Goal: Task Accomplishment & Management: Manage account settings

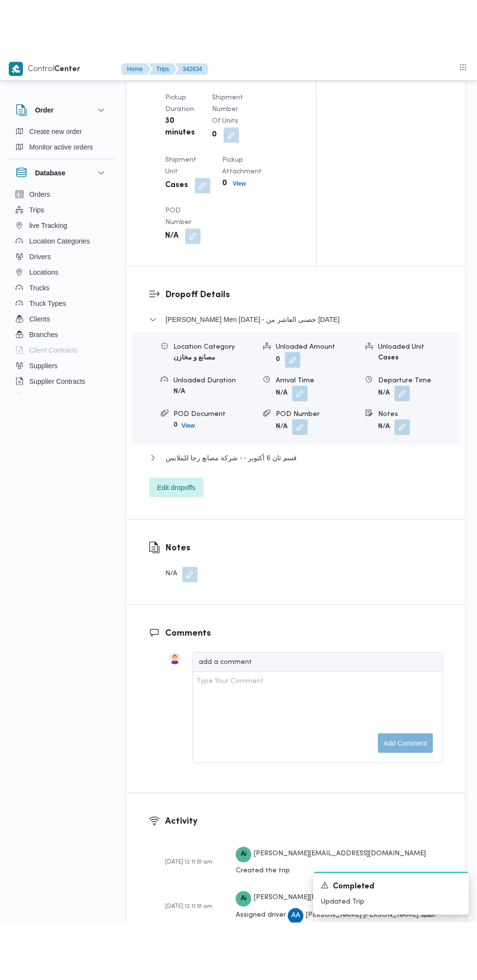
scroll to position [1113, 0]
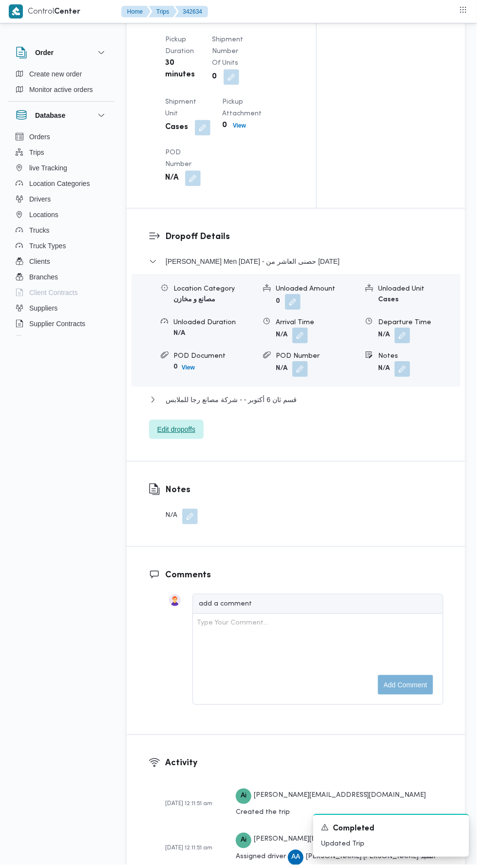
click at [195, 435] on span "Edit dropoffs" at bounding box center [176, 430] width 38 height 12
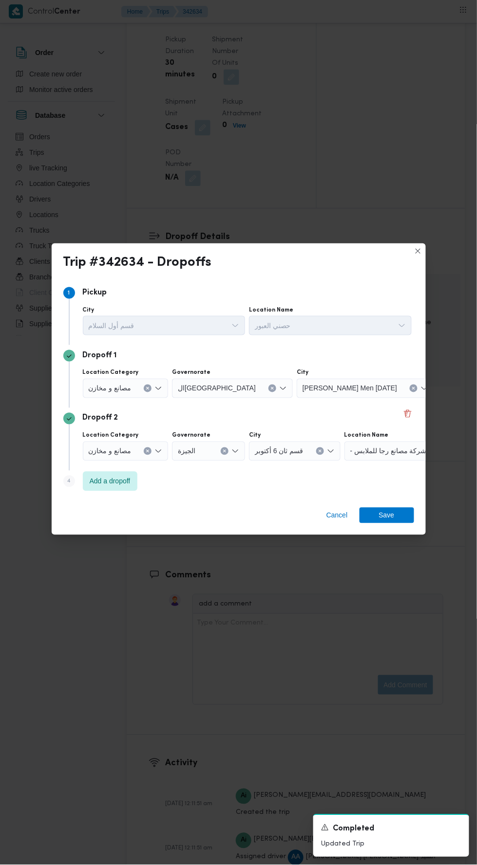
click at [390, 456] on span "- شركة مصانع رجا للملابس" at bounding box center [388, 450] width 76 height 11
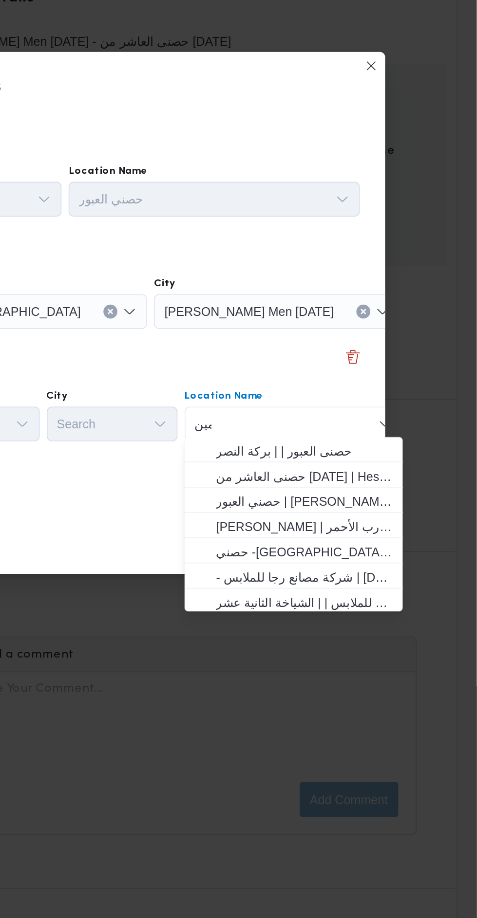
scroll to position [0, 0]
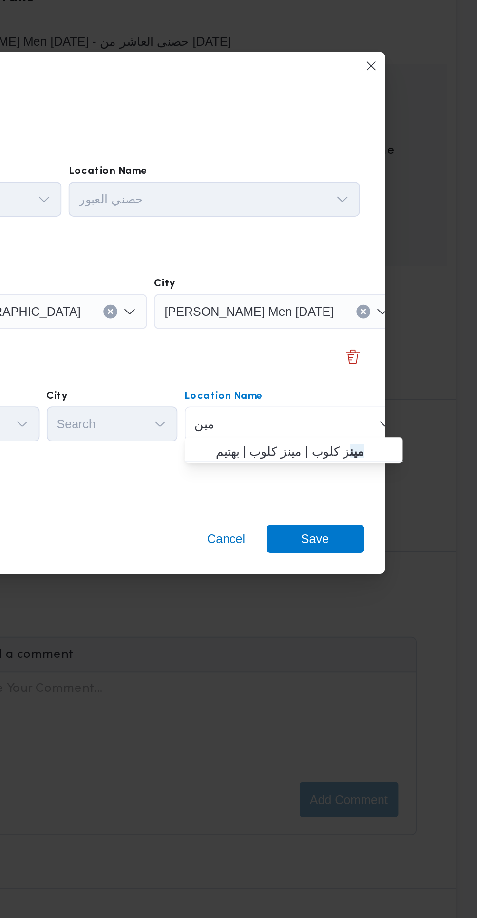
type input "مين"
click at [398, 492] on span "مين ز كلوب | مينز كلوب | بهتيم" at bounding box center [380, 490] width 98 height 12
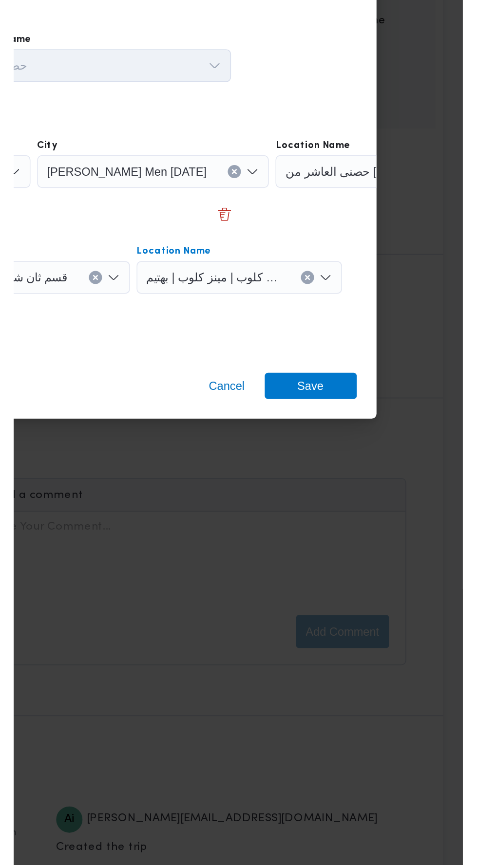
scroll to position [1113, 0]
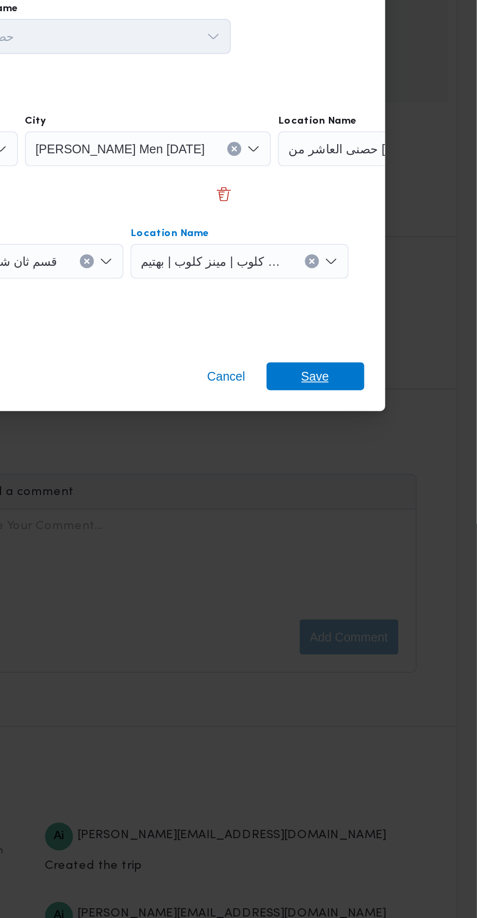
click at [398, 532] on span "Save" at bounding box center [386, 540] width 55 height 16
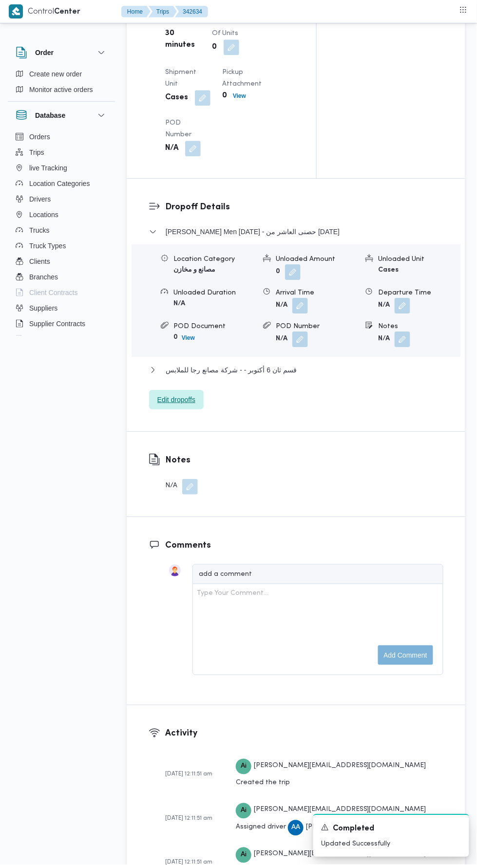
scroll to position [1132, 0]
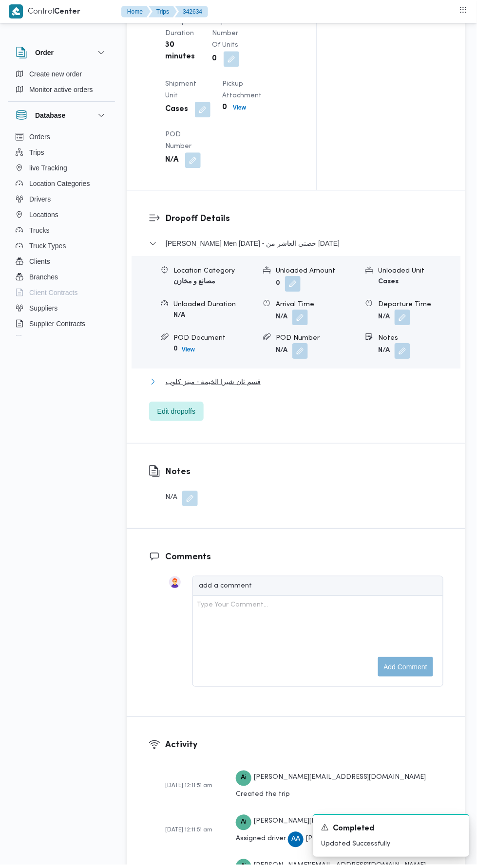
click at [302, 388] on button "قسم ثان شبرا الخيمة - مينز كلوب" at bounding box center [296, 382] width 294 height 12
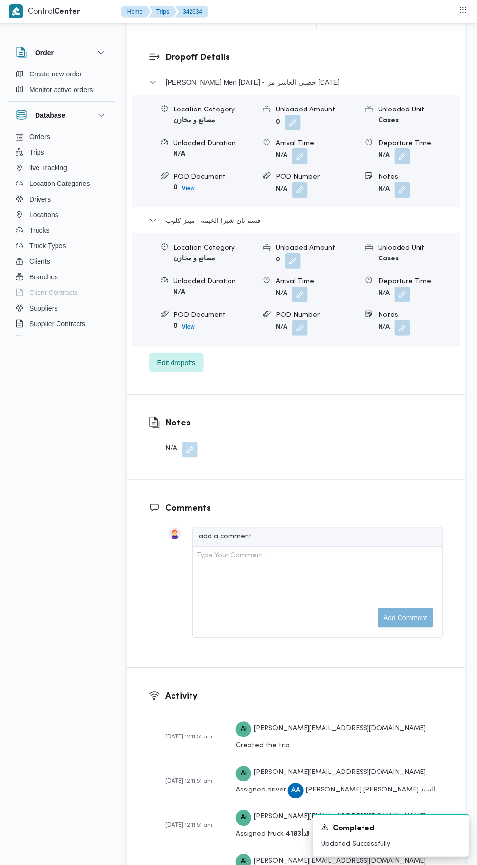
scroll to position [1296, 0]
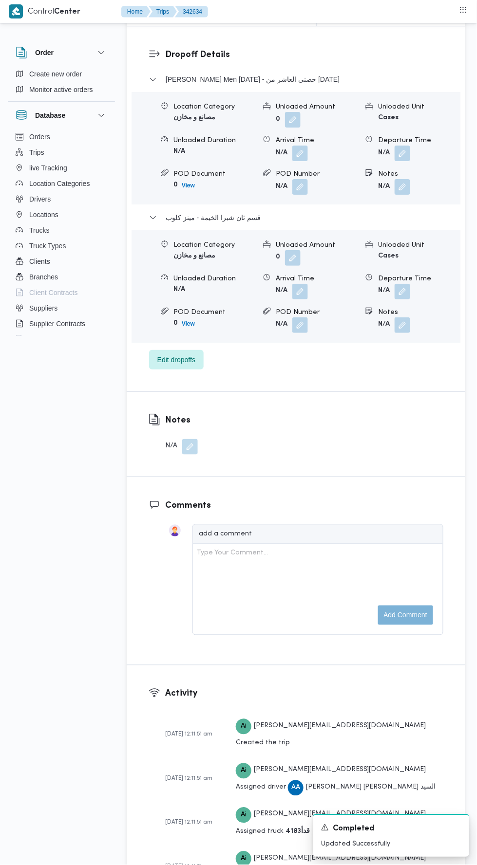
click at [408, 299] on button "button" at bounding box center [402, 292] width 16 height 16
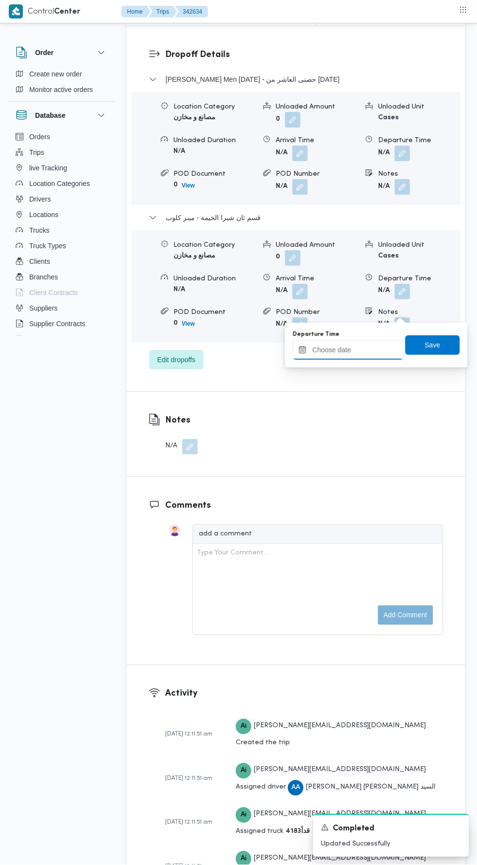
click at [375, 358] on input "Departure Time" at bounding box center [348, 349] width 111 height 19
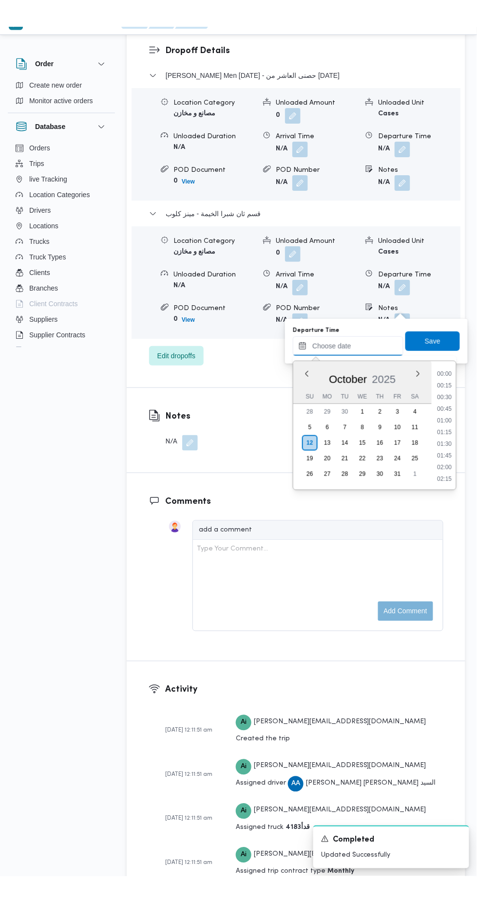
scroll to position [1311, 0]
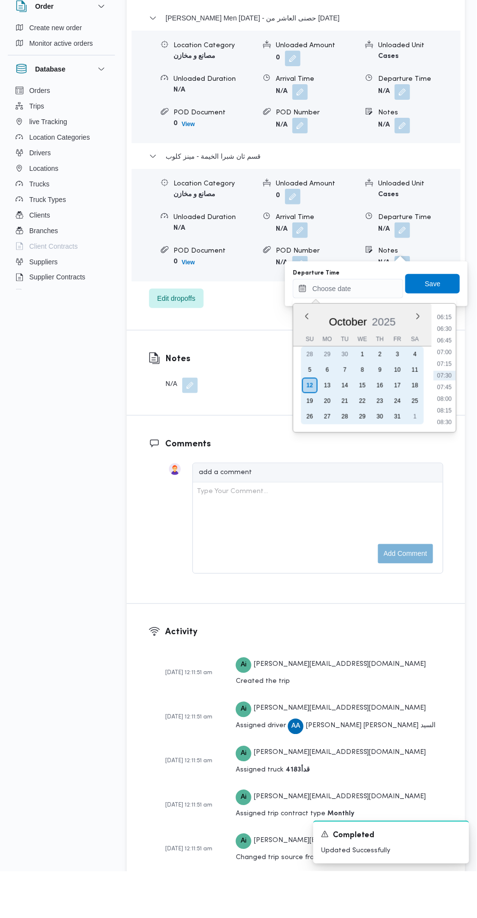
click at [414, 415] on div "11" at bounding box center [415, 416] width 16 height 16
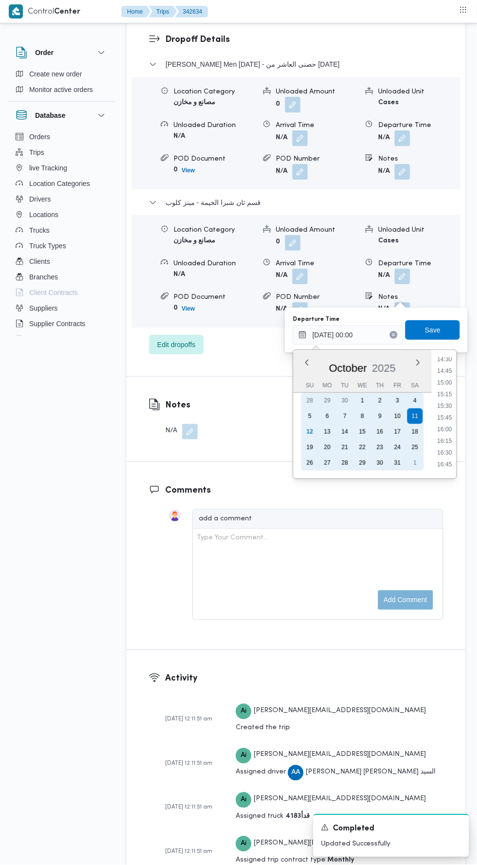
scroll to position [678, 0]
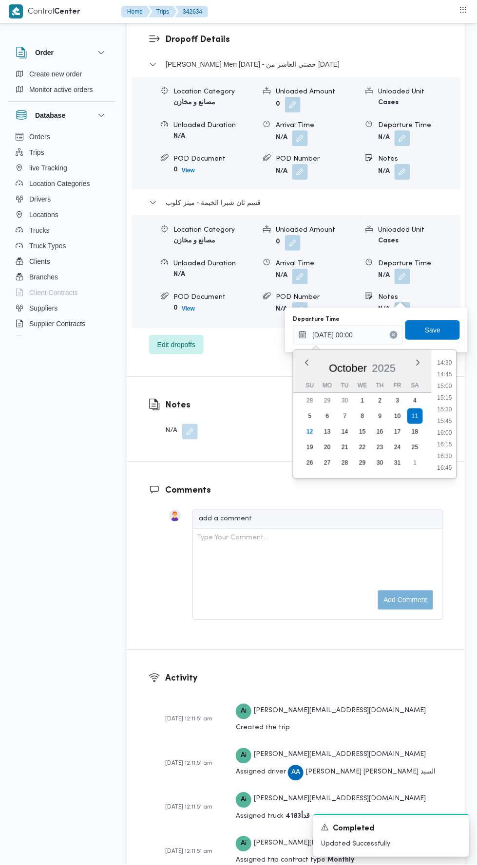
click at [445, 431] on li "16:00" at bounding box center [445, 433] width 22 height 10
type input "11/10/2025 16:00"
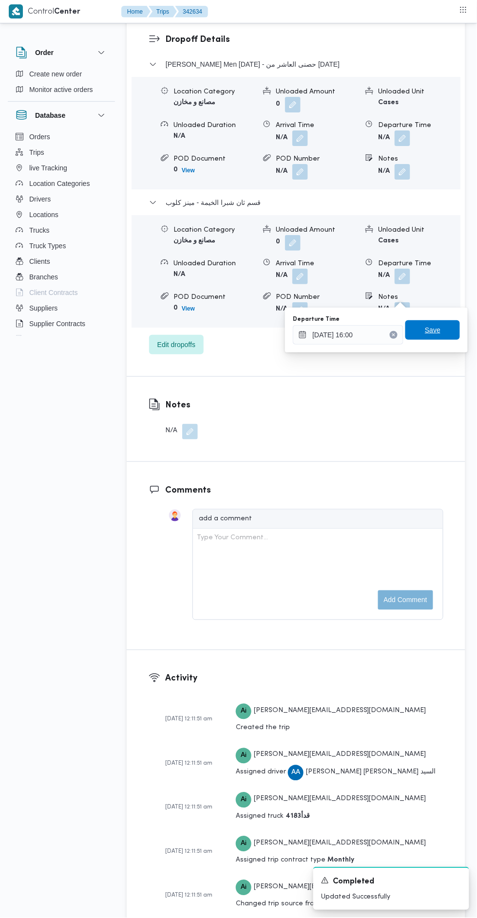
click at [445, 324] on span "Save" at bounding box center [432, 329] width 55 height 19
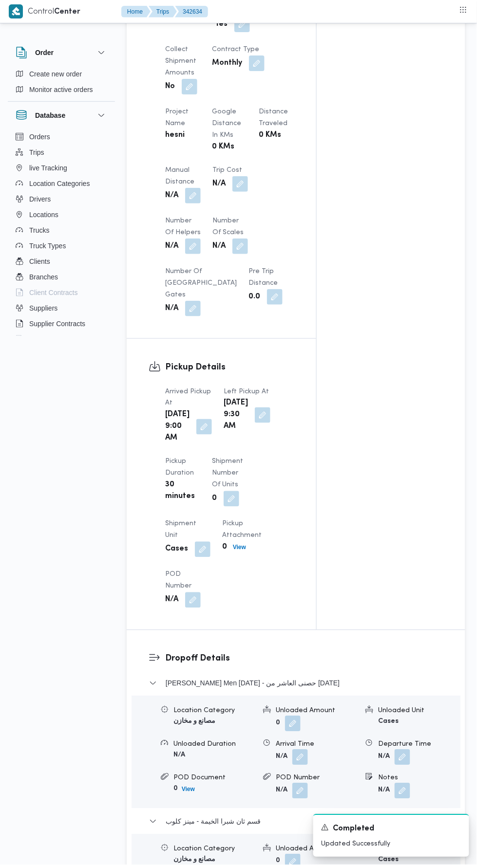
scroll to position [690, 0]
click at [198, 189] on button "button" at bounding box center [193, 197] width 16 height 16
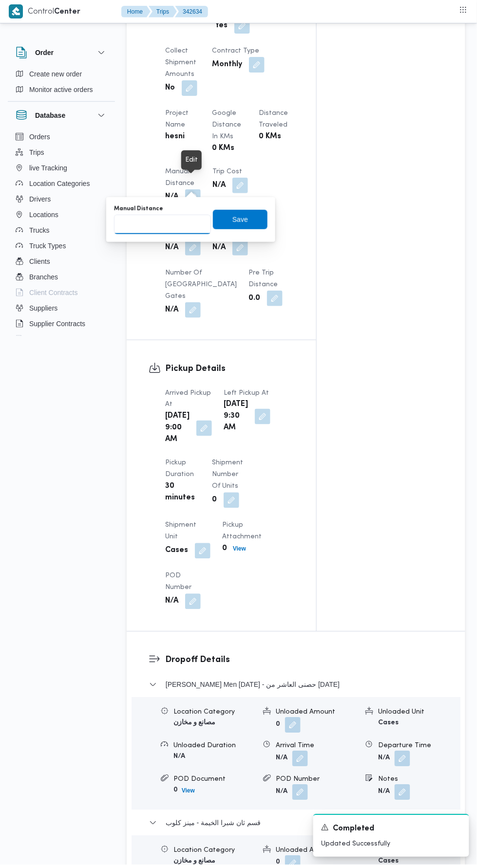
click at [193, 220] on input "Manual Distance" at bounding box center [162, 224] width 97 height 19
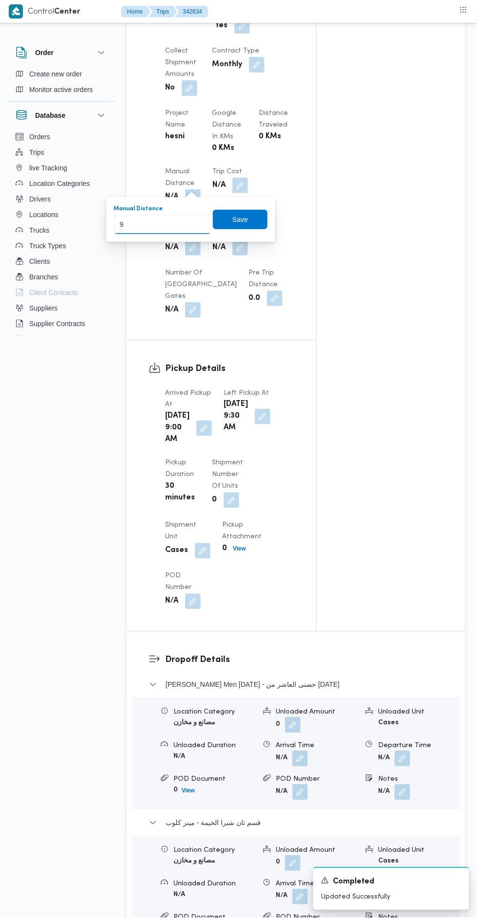
type input "90"
click at [244, 218] on span "Save" at bounding box center [240, 220] width 16 height 12
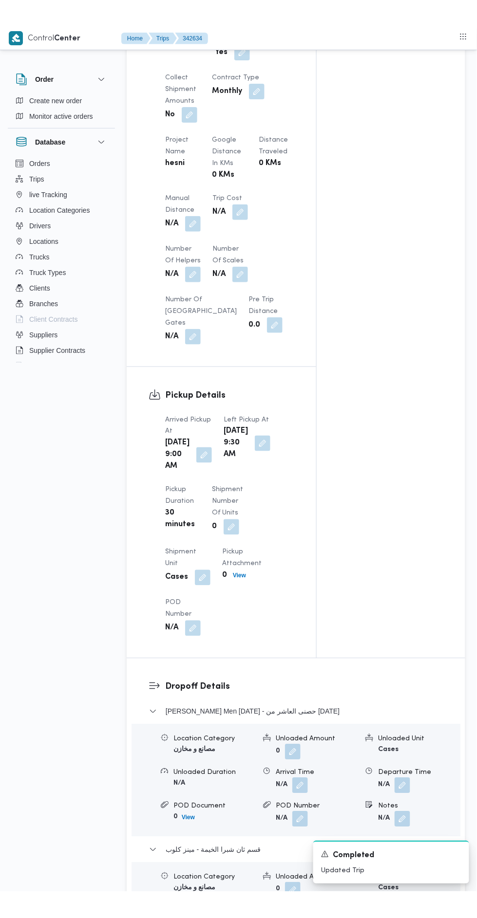
scroll to position [0, 0]
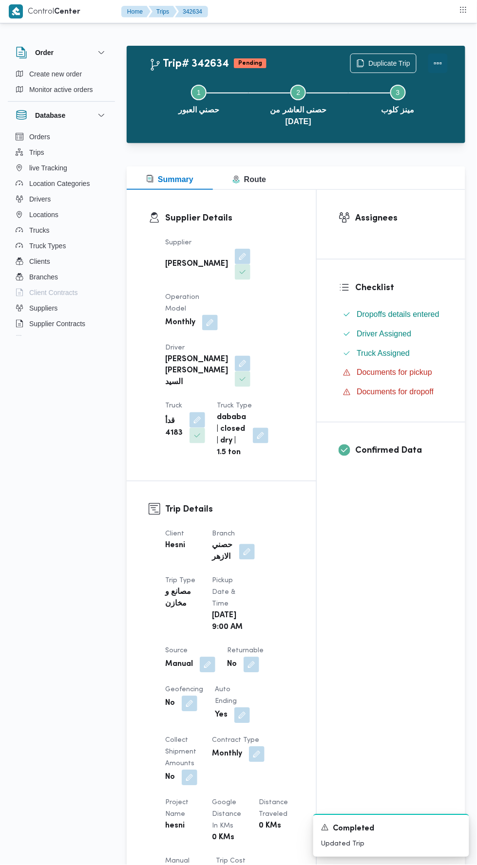
click at [444, 61] on button "Actions" at bounding box center [437, 63] width 19 height 19
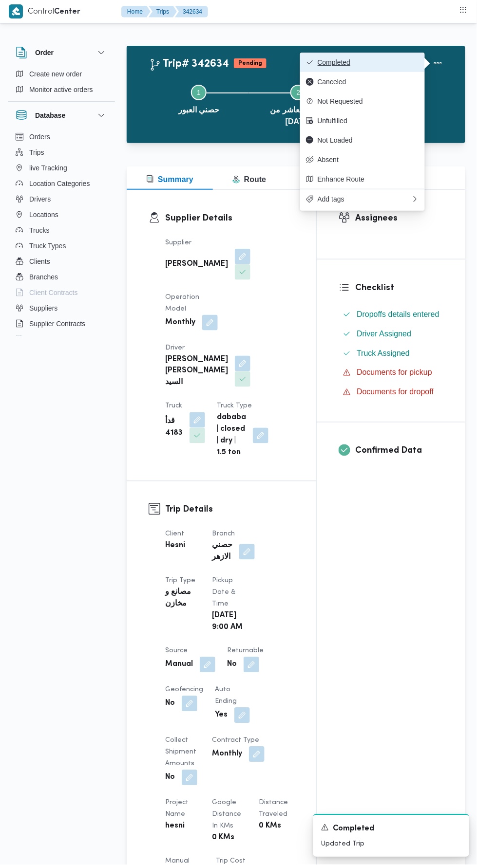
click at [382, 62] on span "Completed" at bounding box center [367, 62] width 101 height 8
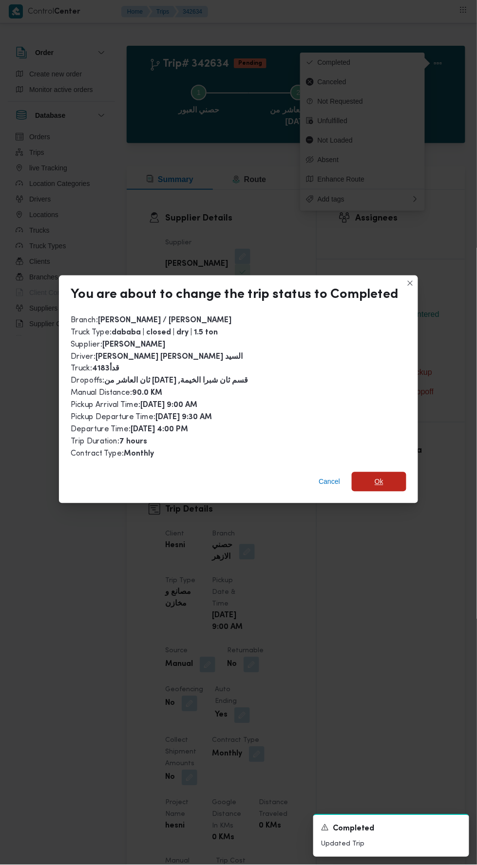
click at [367, 478] on span "Ok" at bounding box center [379, 481] width 55 height 19
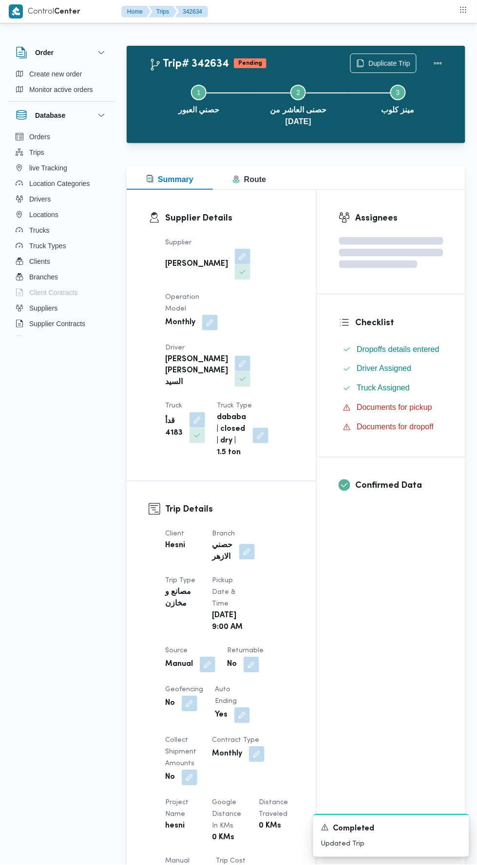
click at [369, 620] on div "Assignees Checklist Dropoffs details entered Driver Assigned Truck Assigned Doc…" at bounding box center [390, 756] width 148 height 1132
